Goal: Task Accomplishment & Management: Manage account settings

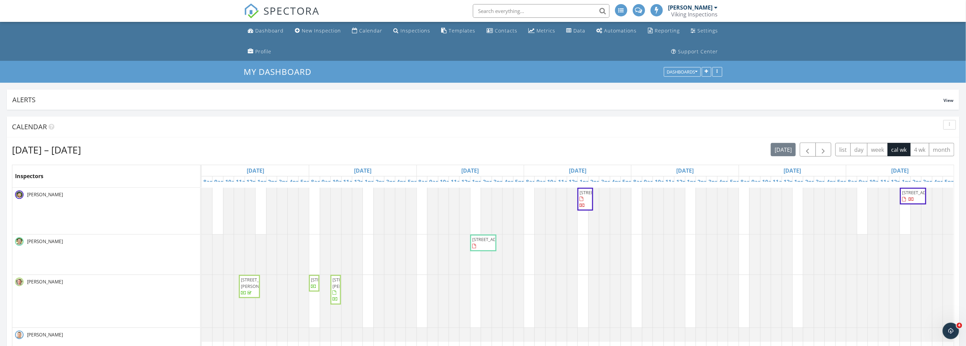
scroll to position [1232, 978]
click at [951, 122] on div "button" at bounding box center [949, 124] width 6 height 5
click at [939, 140] on div "Refresh" at bounding box center [943, 140] width 25 height 8
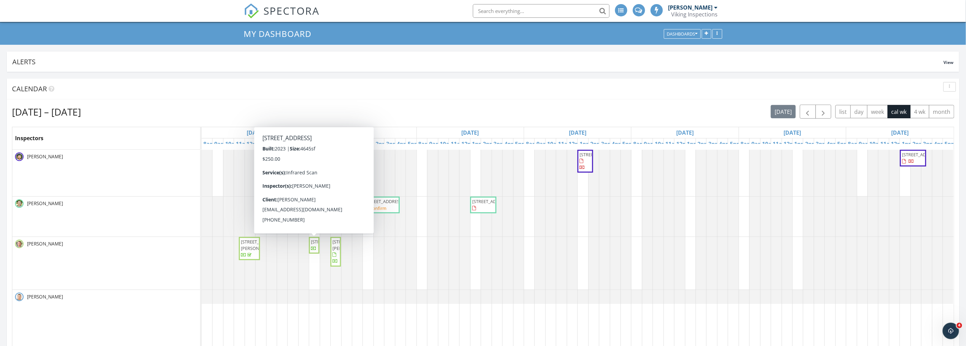
click at [315, 245] on span "[STREET_ADDRESS]" at bounding box center [330, 241] width 38 height 6
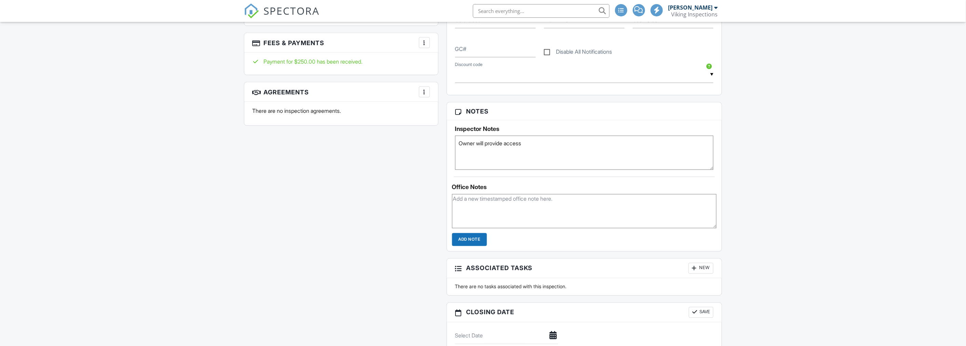
click at [423, 93] on div at bounding box center [424, 91] width 7 height 7
click at [441, 111] on li "Add Agreement" at bounding box center [465, 112] width 84 height 17
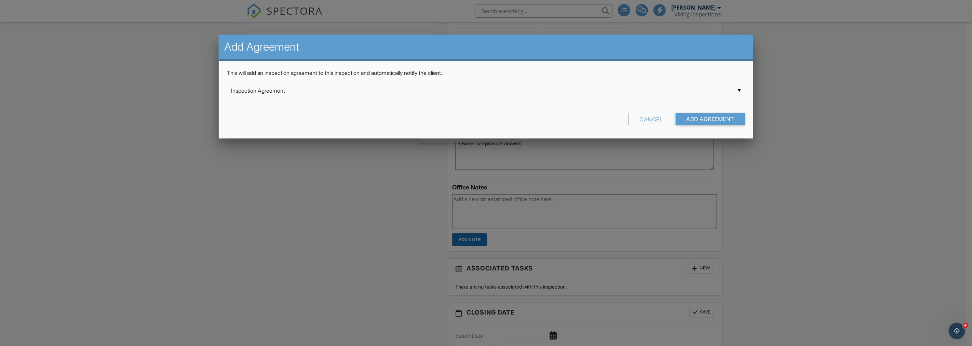
click at [555, 95] on div "▼ Inspection Agreement Inspection Agreement Mold Assessment Agreement Phase Ins…" at bounding box center [486, 90] width 510 height 17
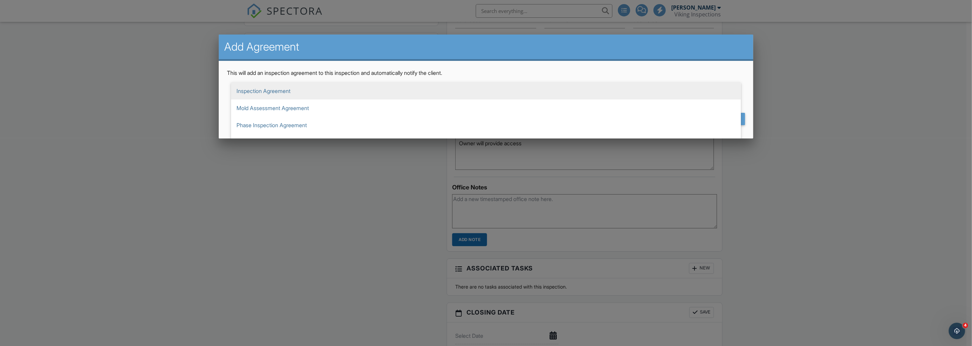
click at [458, 50] on h2 "Add Agreement" at bounding box center [485, 47] width 523 height 14
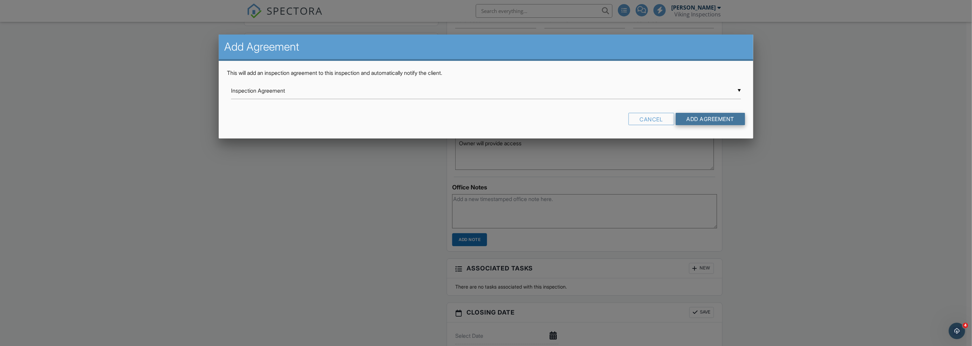
click at [708, 119] on input "Add Agreement" at bounding box center [710, 119] width 70 height 12
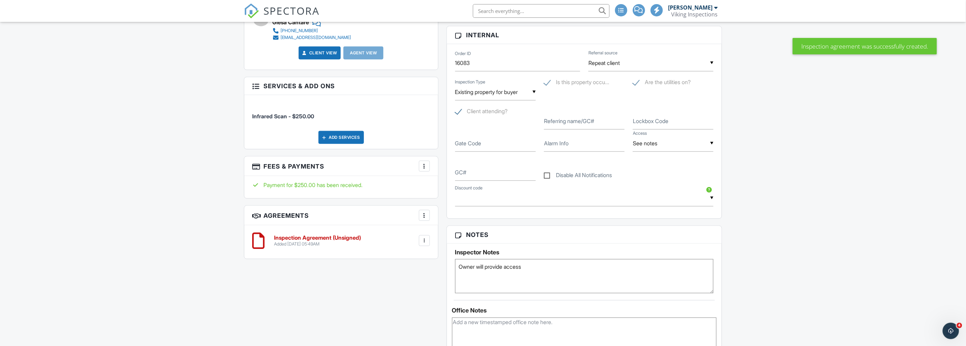
scroll to position [417, 0]
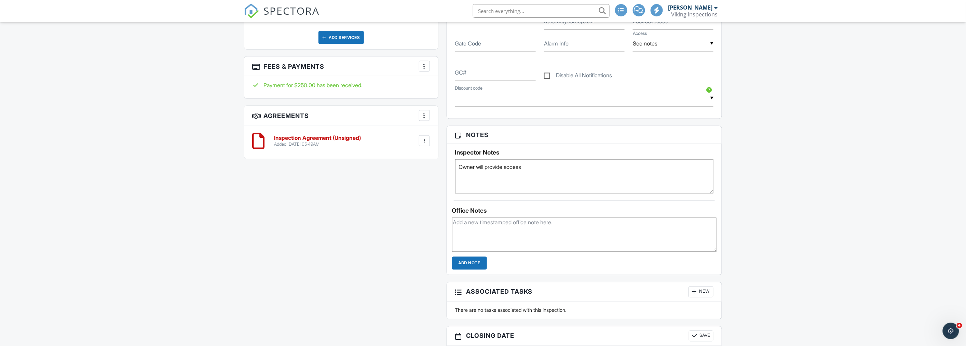
click at [233, 189] on div "Dashboard New Inspection Calendar Inspections Templates Contacts Metrics Data A…" at bounding box center [483, 206] width 966 height 1204
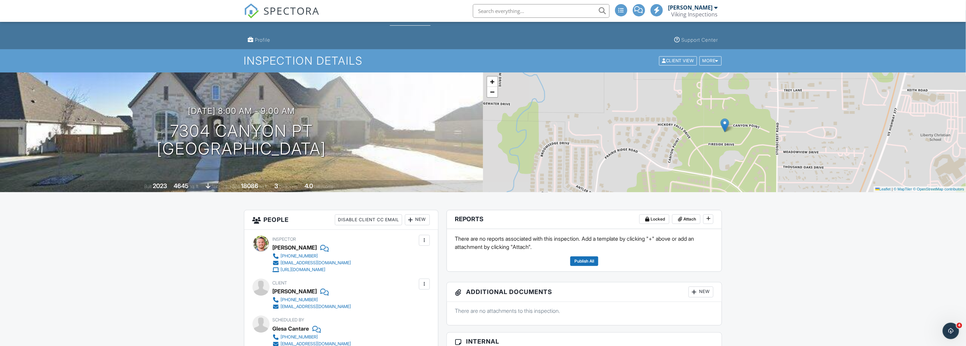
scroll to position [0, 0]
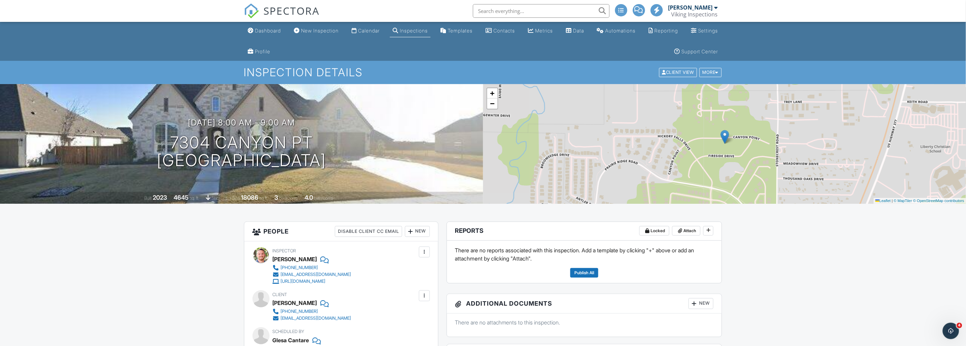
drag, startPoint x: 149, startPoint y: 261, endPoint x: 151, endPoint y: 258, distance: 3.9
drag, startPoint x: 158, startPoint y: 139, endPoint x: 308, endPoint y: 145, distance: 150.4
click at [308, 145] on div "09/29/2025 8:00 am - 9:00 am 7304 Canyon Pt Lantana, TX 76226" at bounding box center [241, 144] width 483 height 52
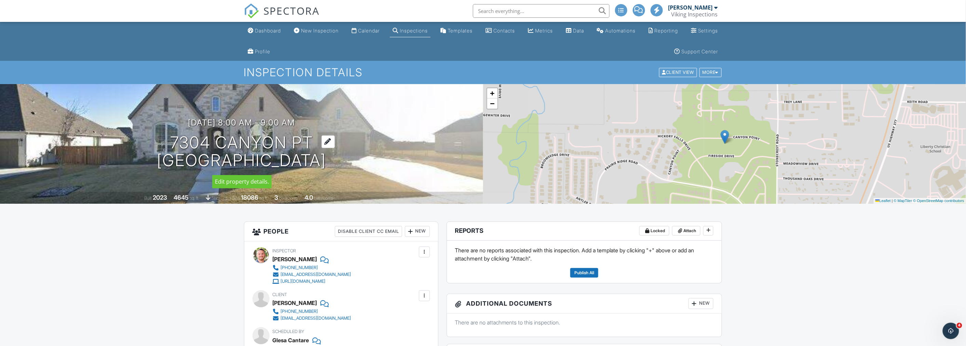
copy h1 "7304 Canyon Pt"
click at [260, 28] on div "Dashboard" at bounding box center [268, 31] width 26 height 6
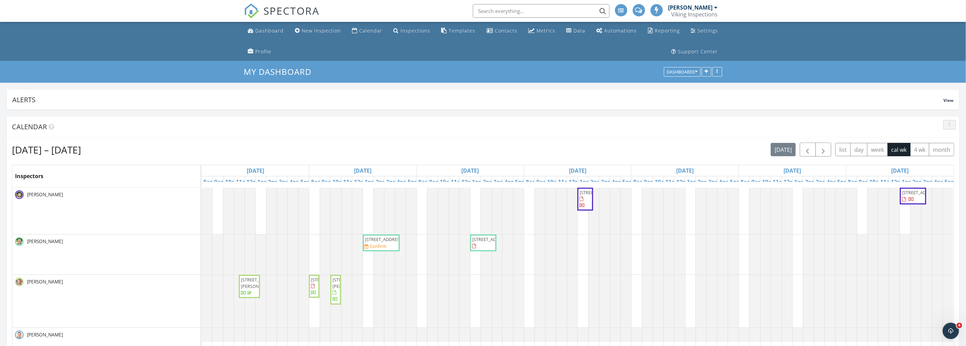
click at [949, 125] on icon "button" at bounding box center [949, 124] width 1 height 5
click at [950, 137] on div "Refresh" at bounding box center [943, 140] width 25 height 8
click at [497, 148] on div "Sep 28 – Oct 4, 2025 today list day week cal wk 4 wk month" at bounding box center [483, 149] width 942 height 14
click at [950, 127] on div "button" at bounding box center [949, 124] width 6 height 5
click at [946, 138] on div "Refresh" at bounding box center [943, 140] width 25 height 8
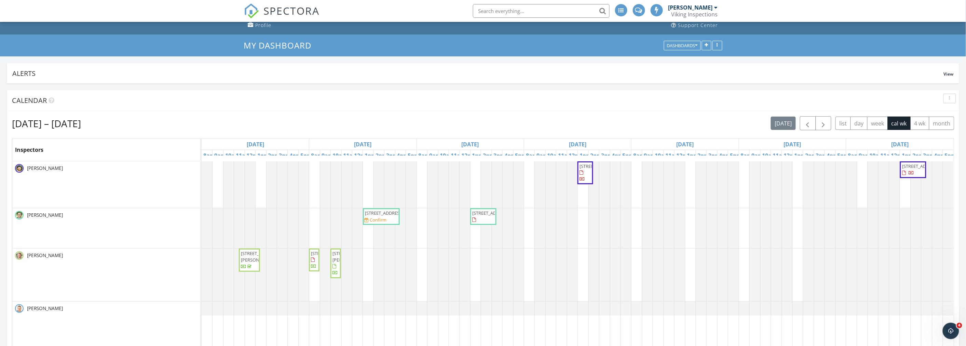
scroll to position [76, 0]
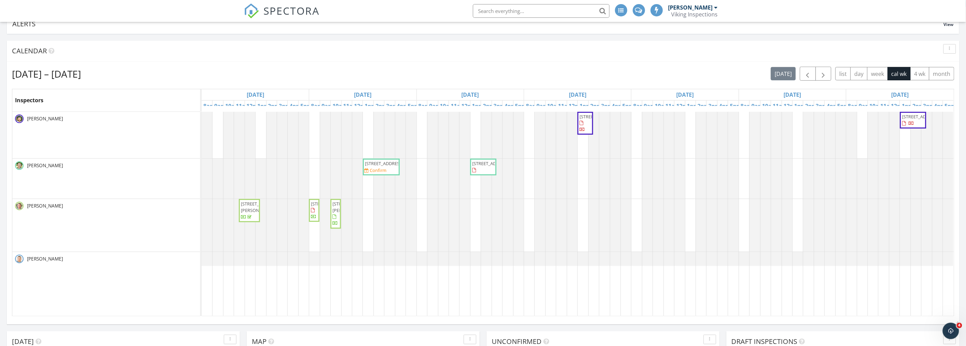
click at [335, 213] on span "4005 Arklow St, Crowley 76036" at bounding box center [351, 207] width 38 height 13
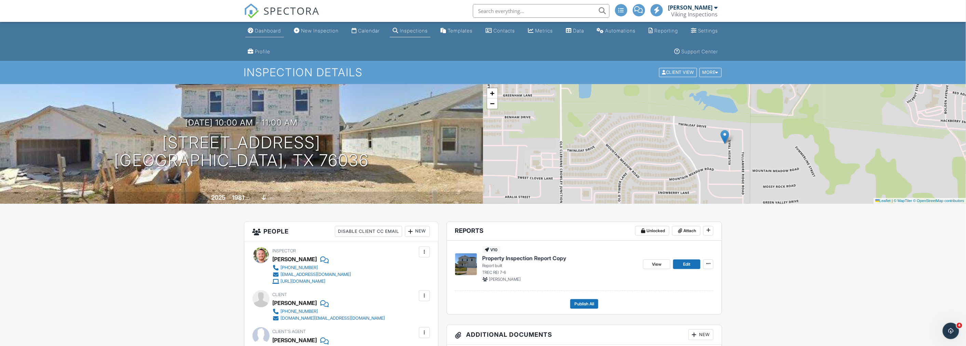
click at [254, 30] on link "Dashboard" at bounding box center [264, 31] width 39 height 13
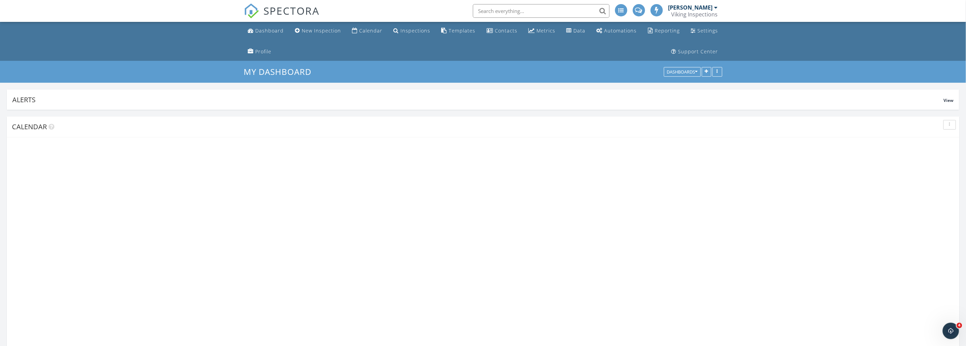
scroll to position [1232, 978]
